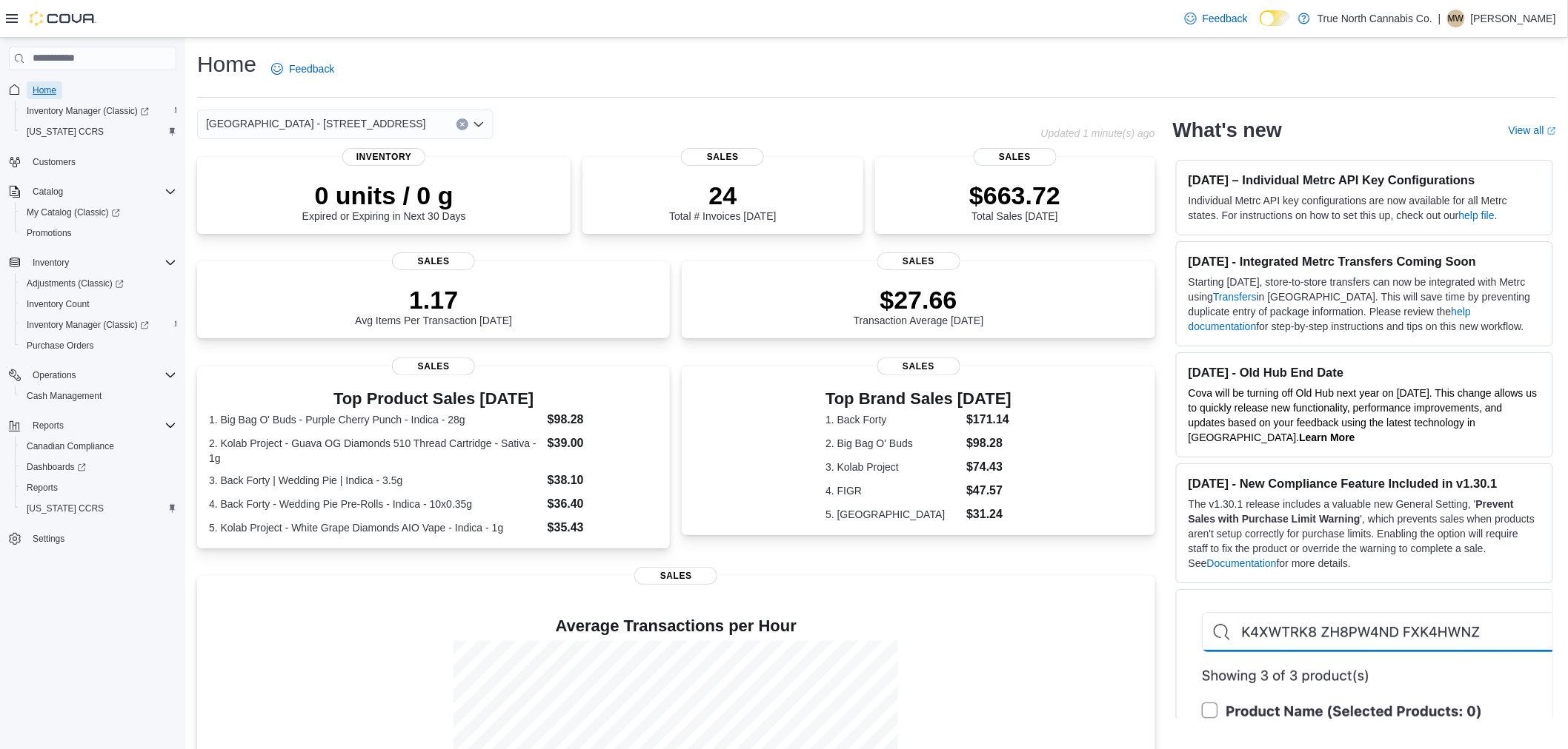
click at [57, 85] on link "Home" at bounding box center [44, 90] width 35 height 18
click at [91, 391] on span "Cash Management" at bounding box center [64, 396] width 75 height 12
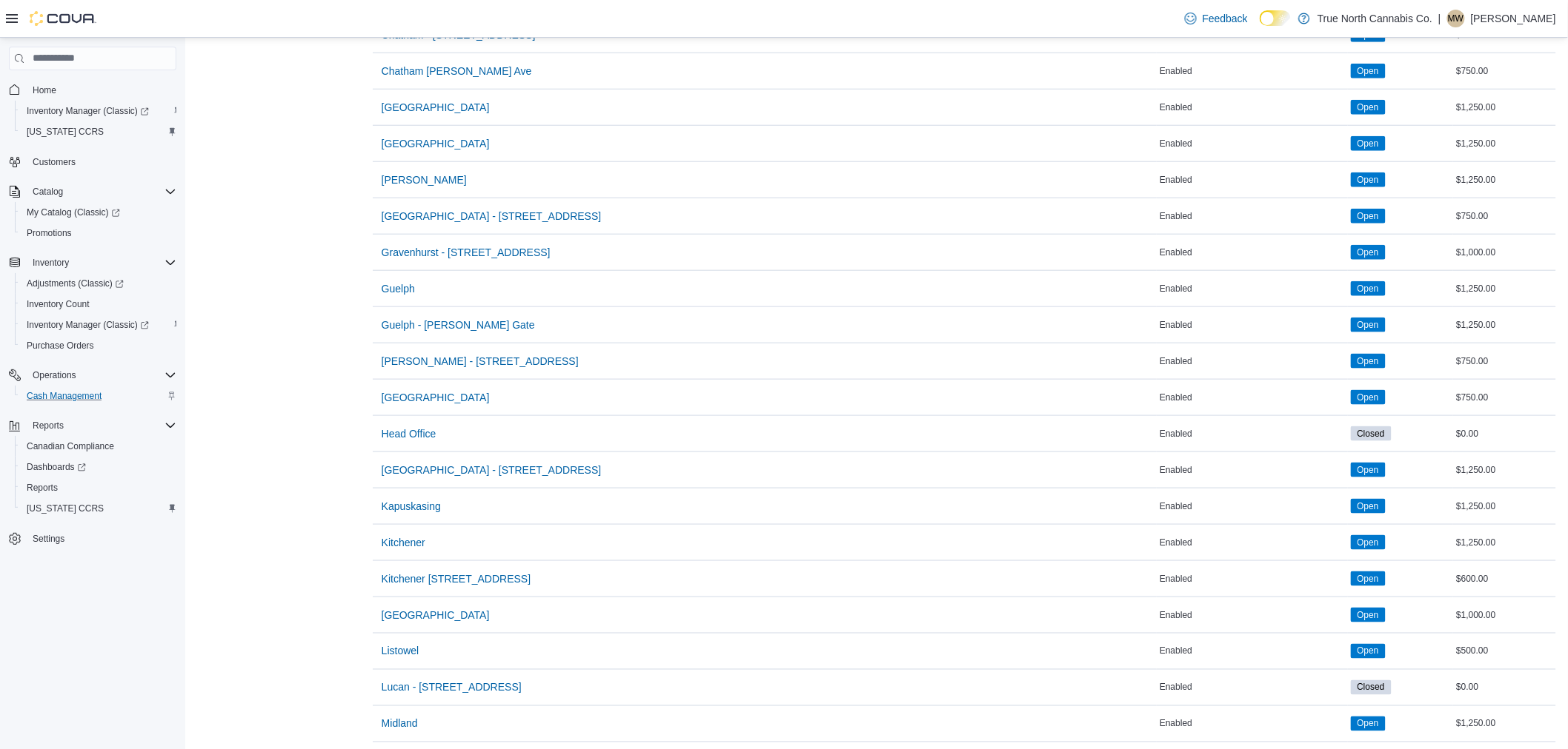
scroll to position [575, 0]
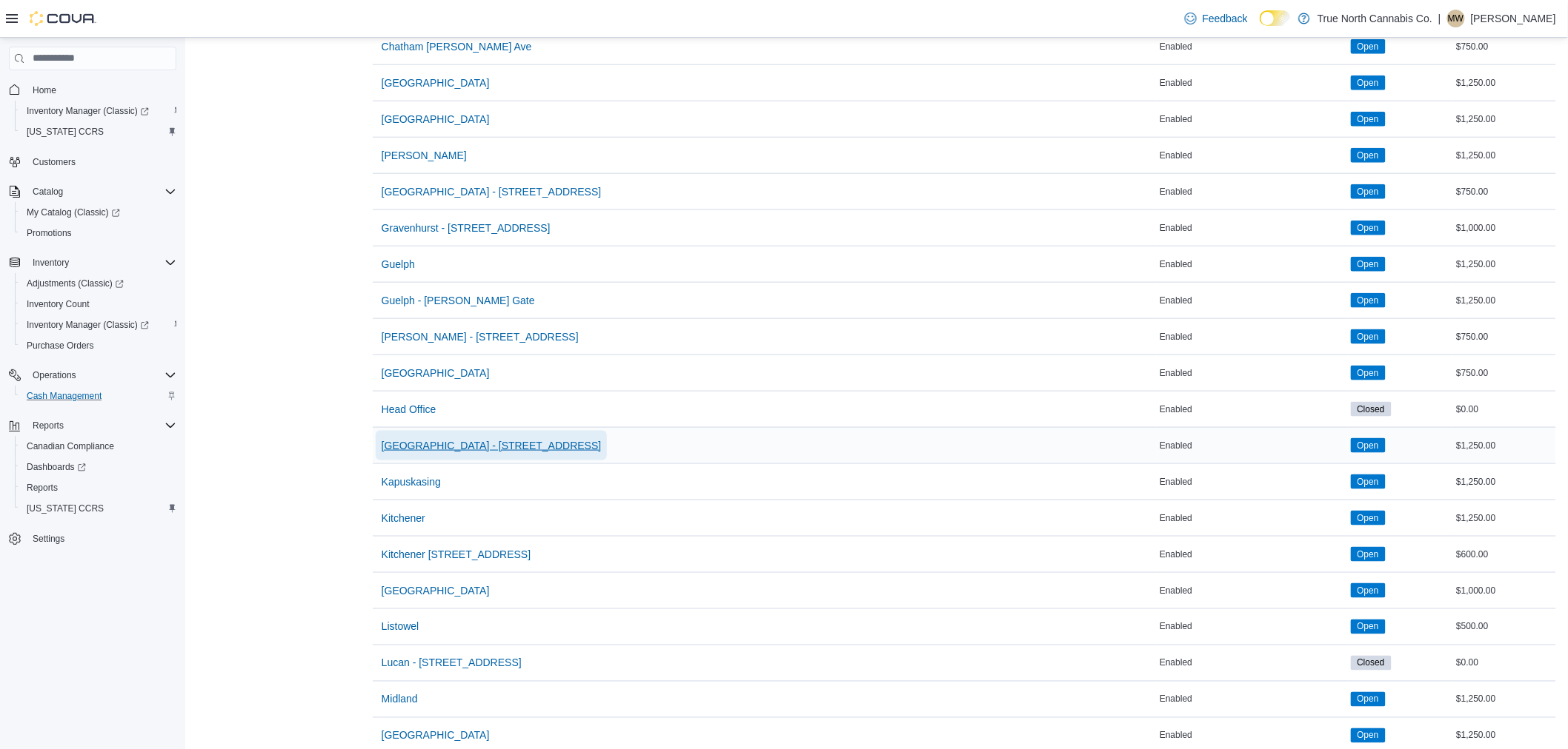
click at [453, 448] on span "[GEOGRAPHIC_DATA] - [STREET_ADDRESS]" at bounding box center [492, 446] width 220 height 15
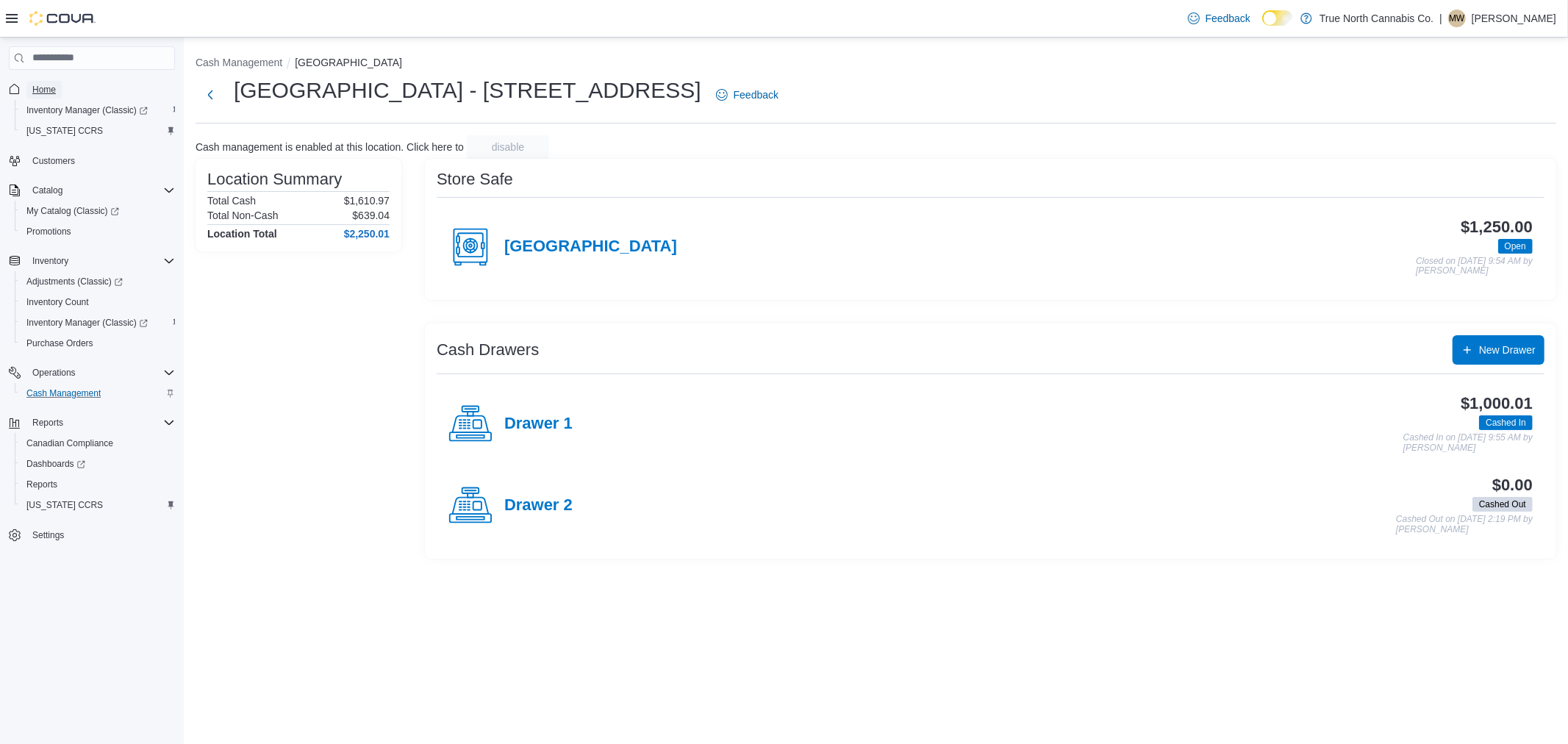
click at [46, 87] on span "Home" at bounding box center [44, 89] width 24 height 12
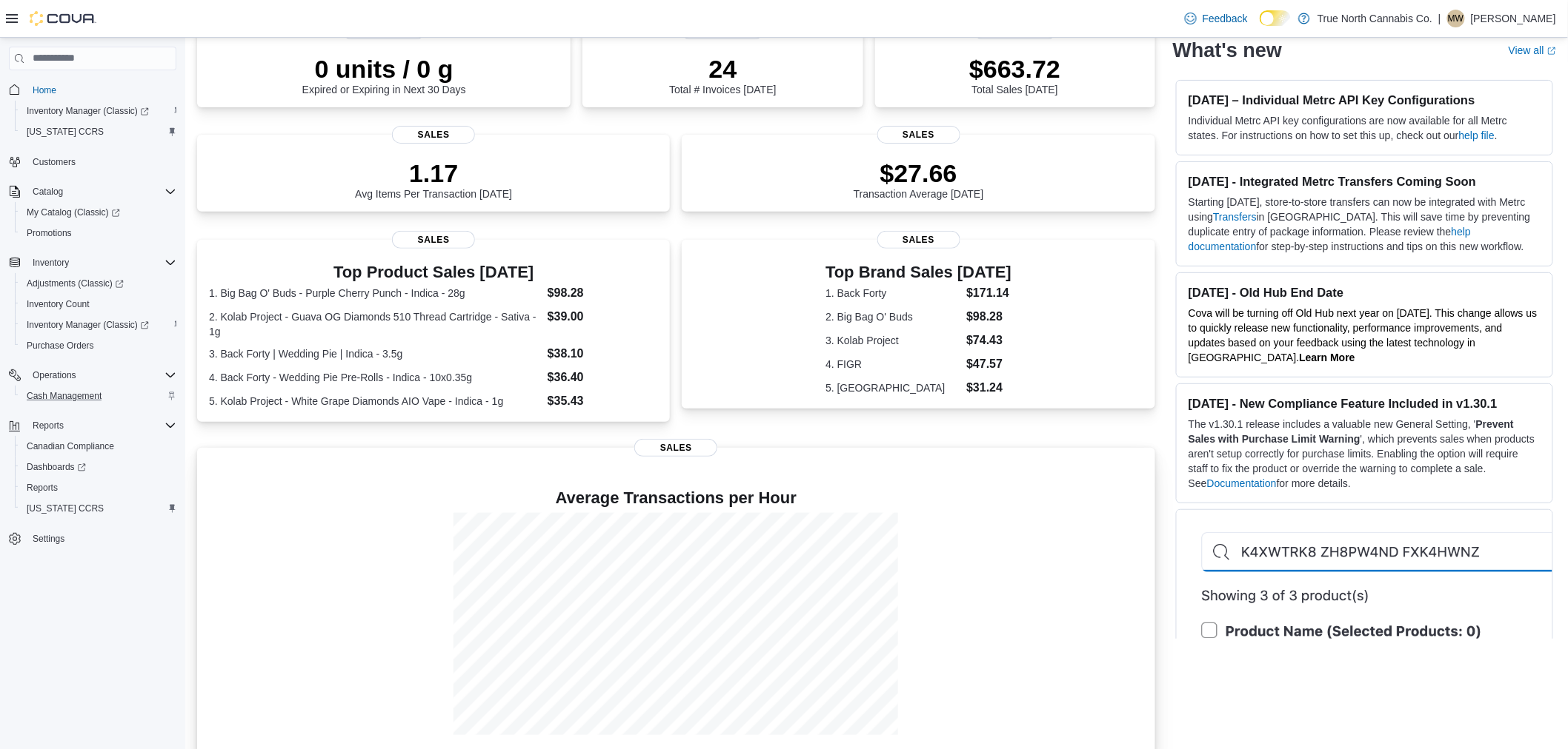
scroll to position [148, 0]
